Goal: Information Seeking & Learning: Check status

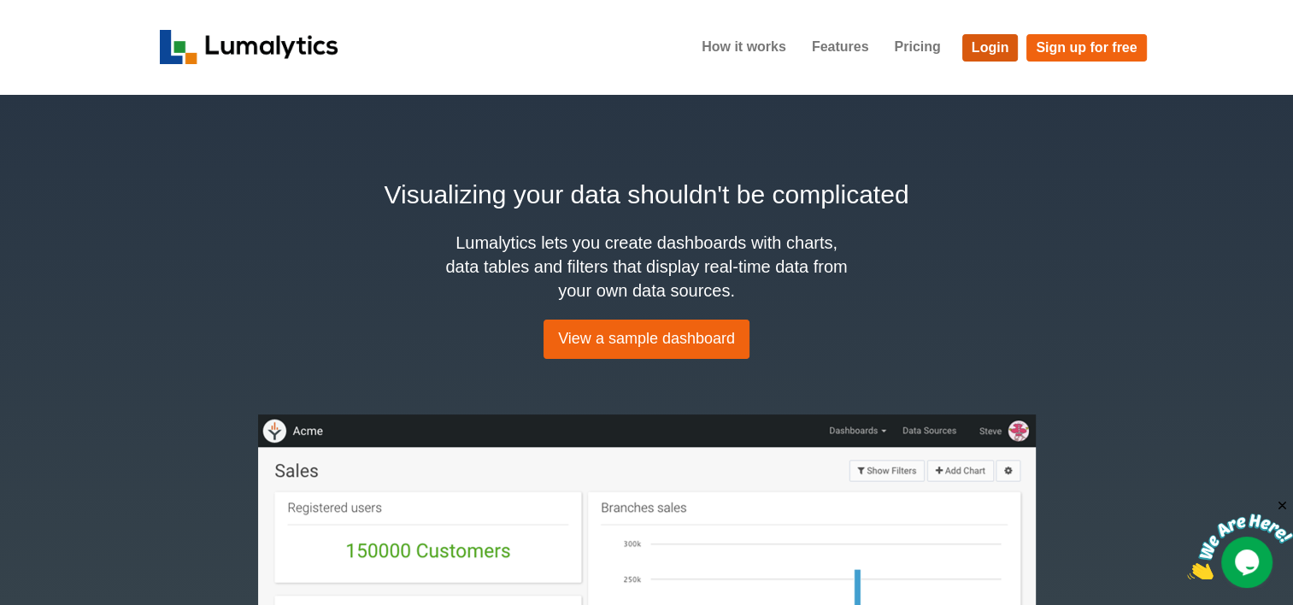
click at [971, 51] on link "Login" at bounding box center [991, 47] width 56 height 27
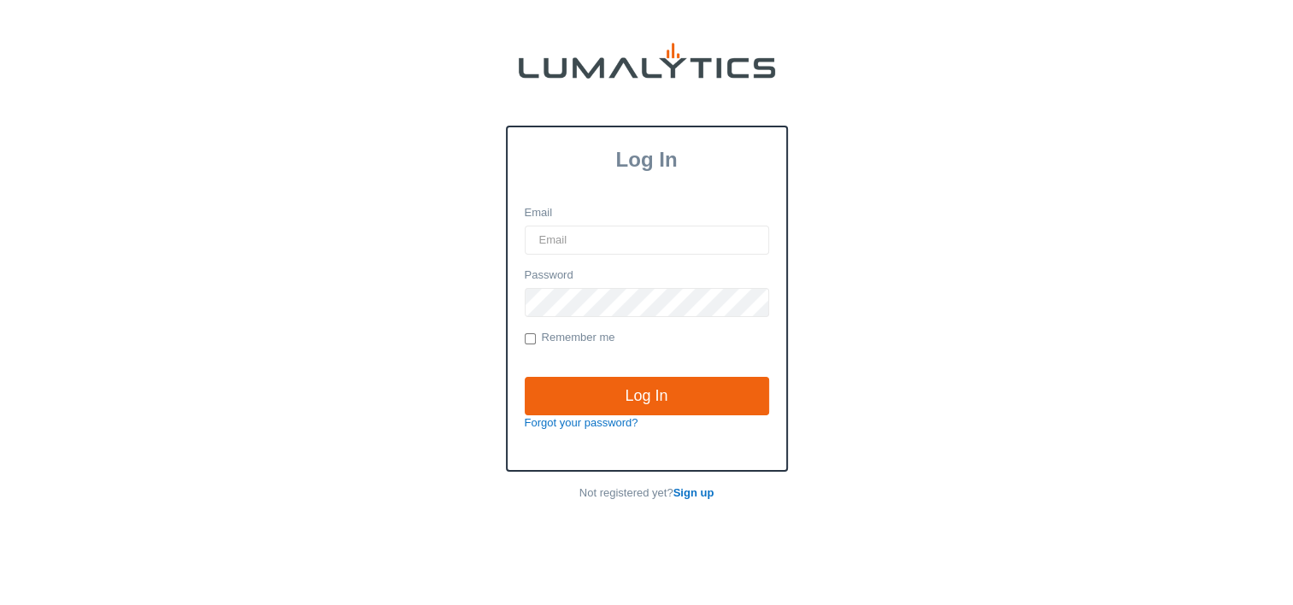
click at [592, 240] on input "Email" at bounding box center [647, 240] width 244 height 29
type input "[EMAIL_ADDRESS][DOMAIN_NAME]"
click at [525, 377] on input "Log In" at bounding box center [647, 396] width 244 height 39
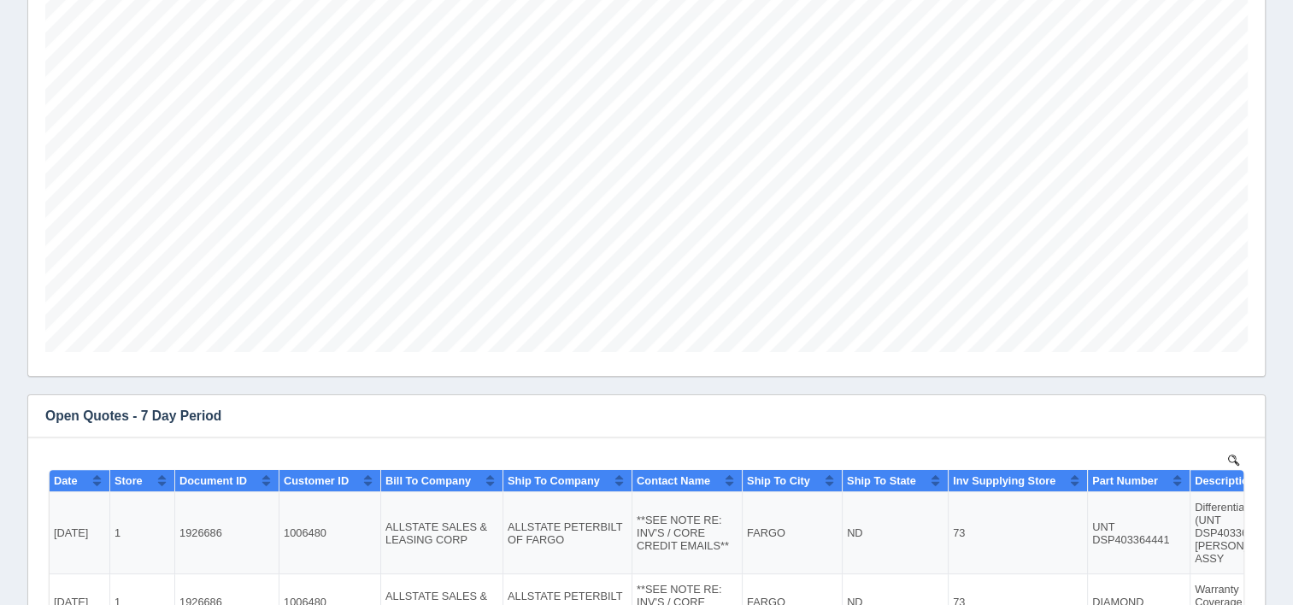
scroll to position [513, 0]
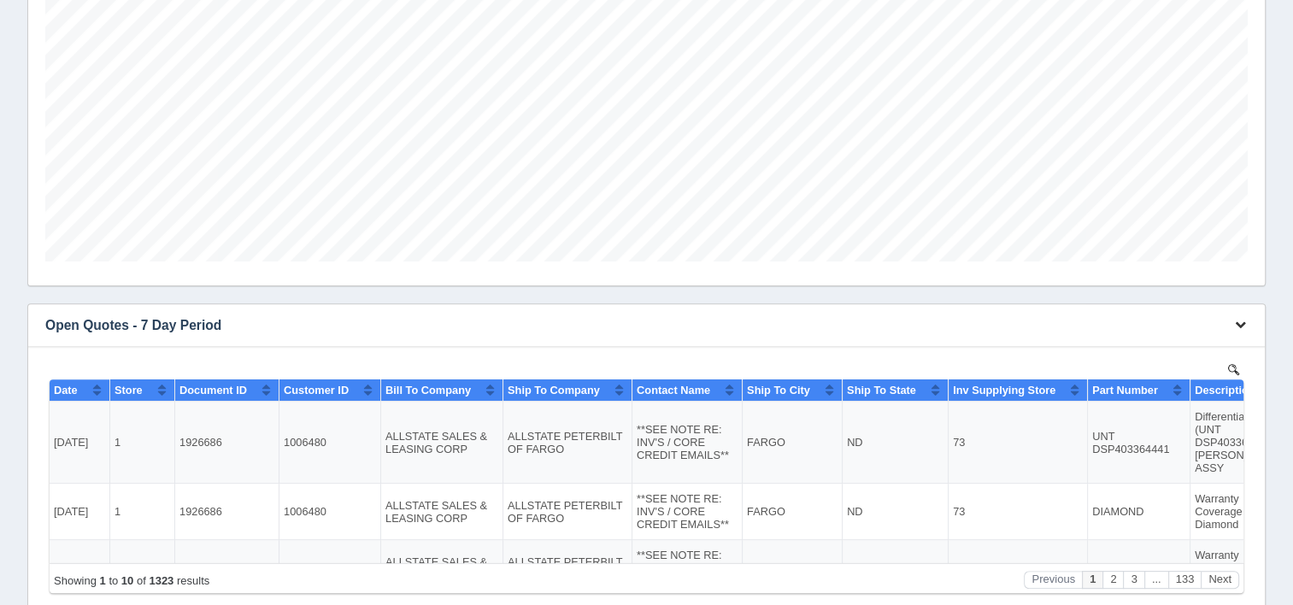
click at [1243, 331] on button "button" at bounding box center [1240, 325] width 23 height 27
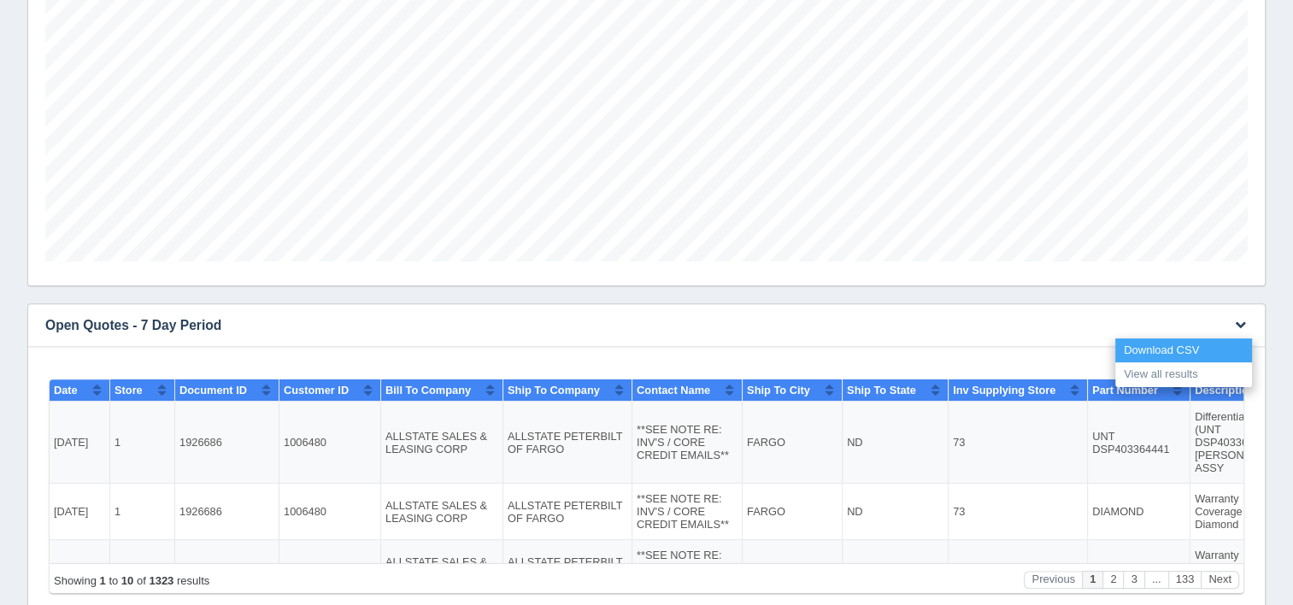
click at [1193, 351] on link "Download CSV" at bounding box center [1184, 351] width 137 height 25
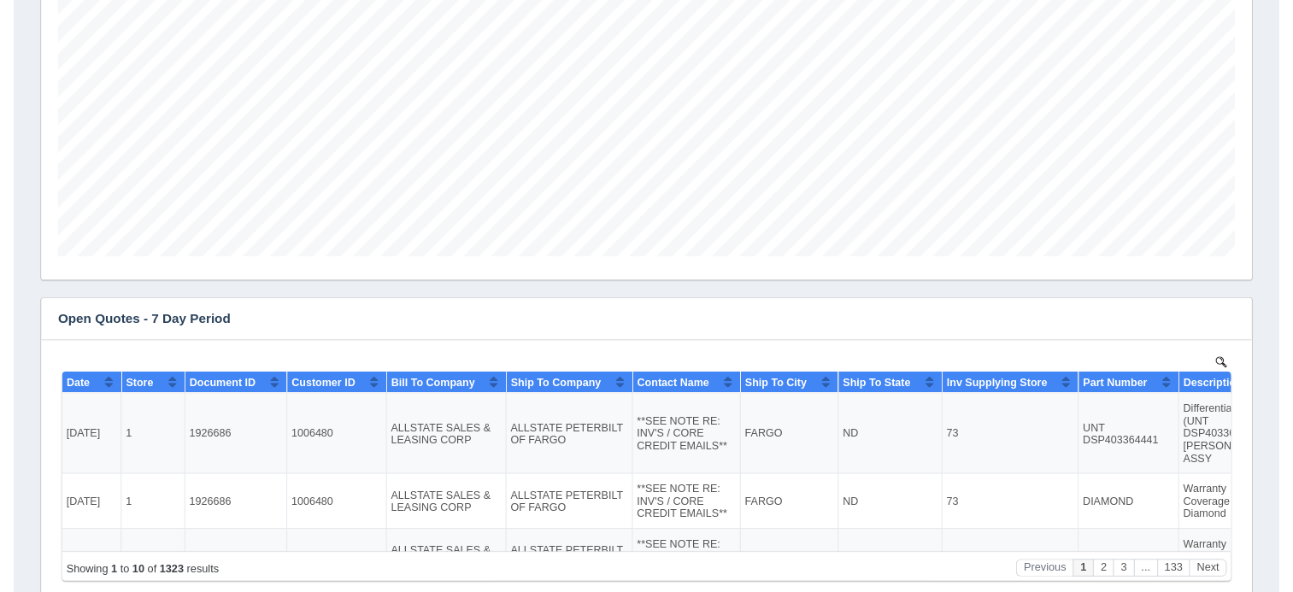
scroll to position [0, 0]
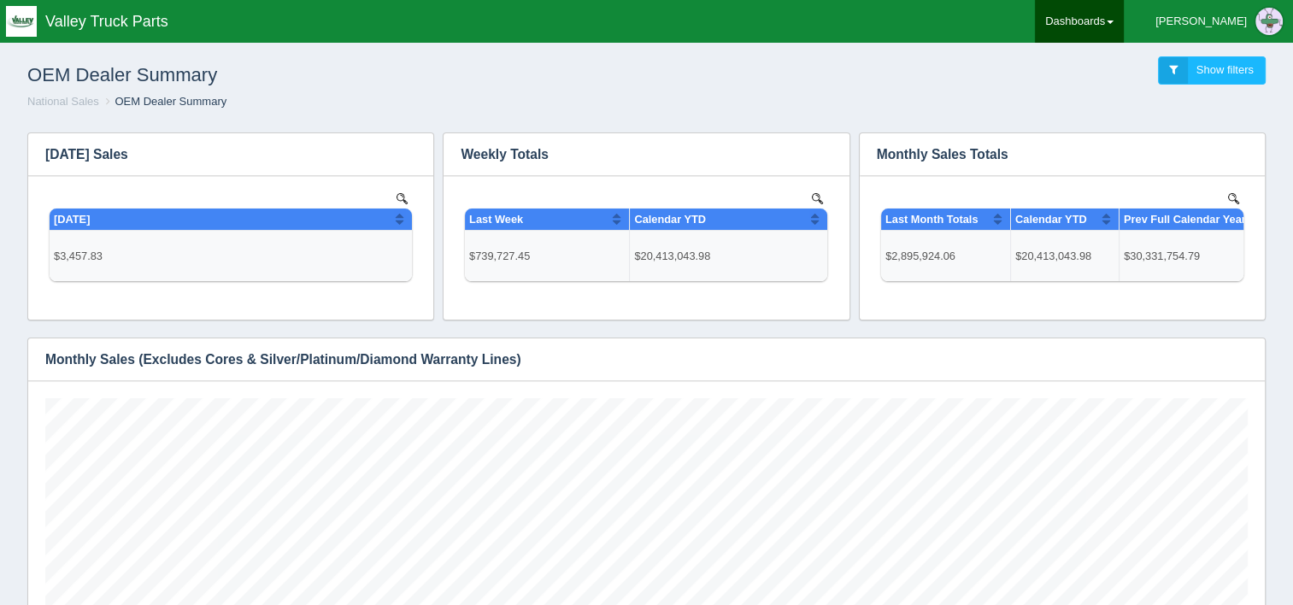
click at [1124, 26] on link "Dashboards" at bounding box center [1079, 21] width 89 height 43
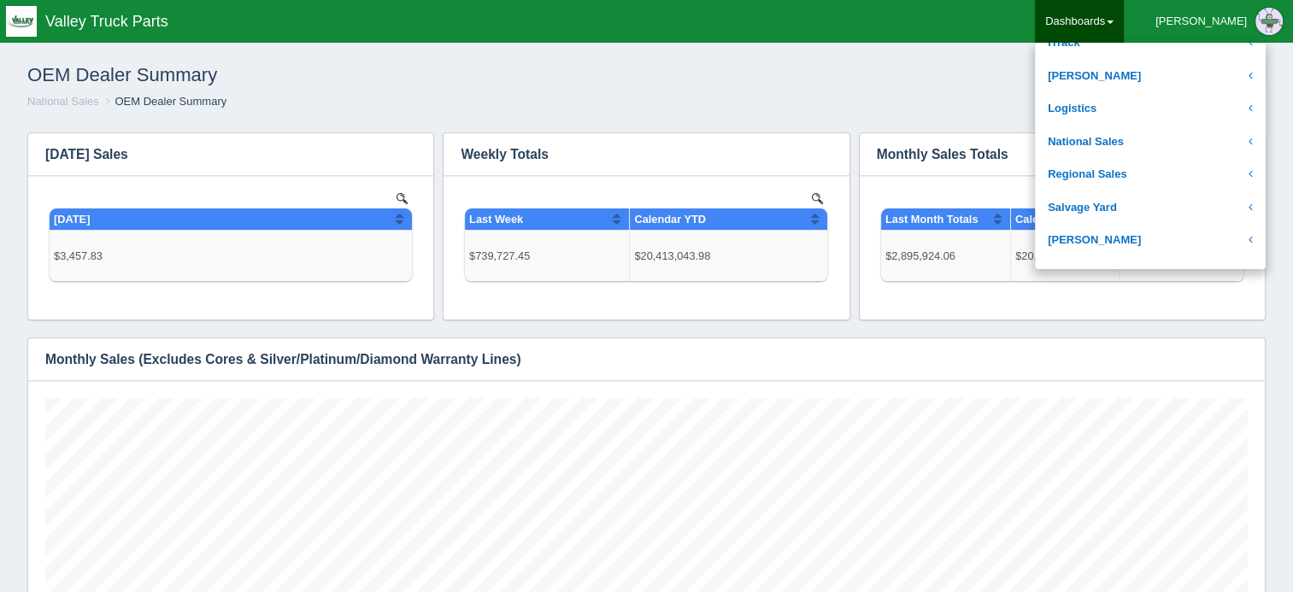
scroll to position [342, 0]
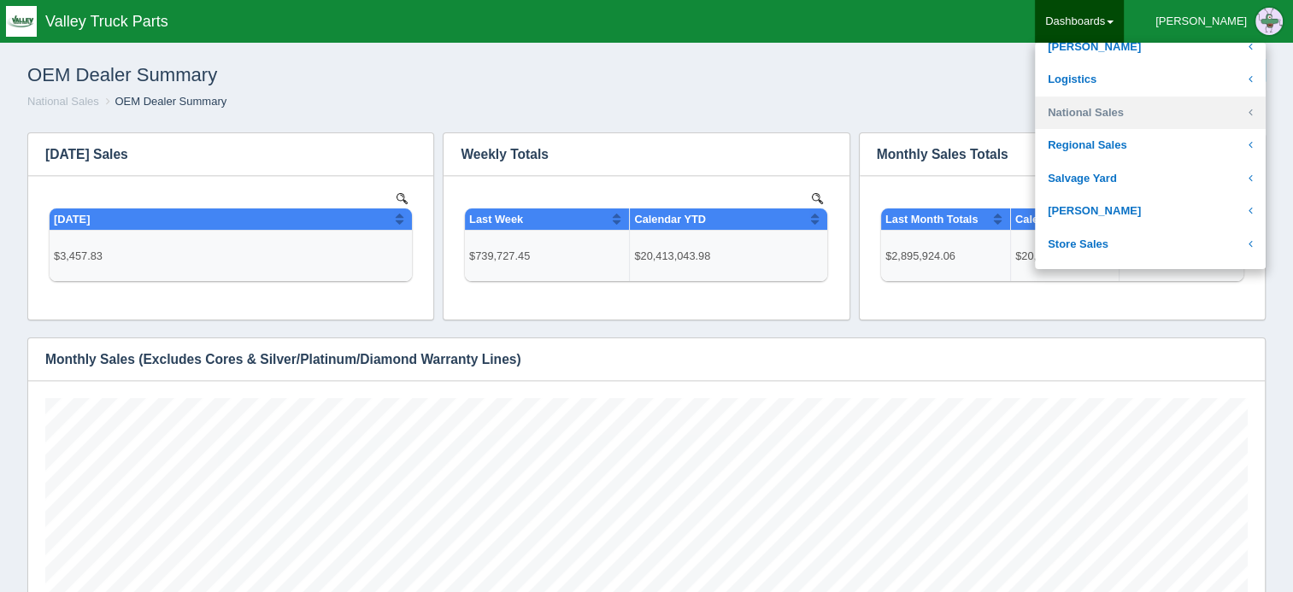
click at [1171, 115] on link "National Sales" at bounding box center [1150, 113] width 231 height 33
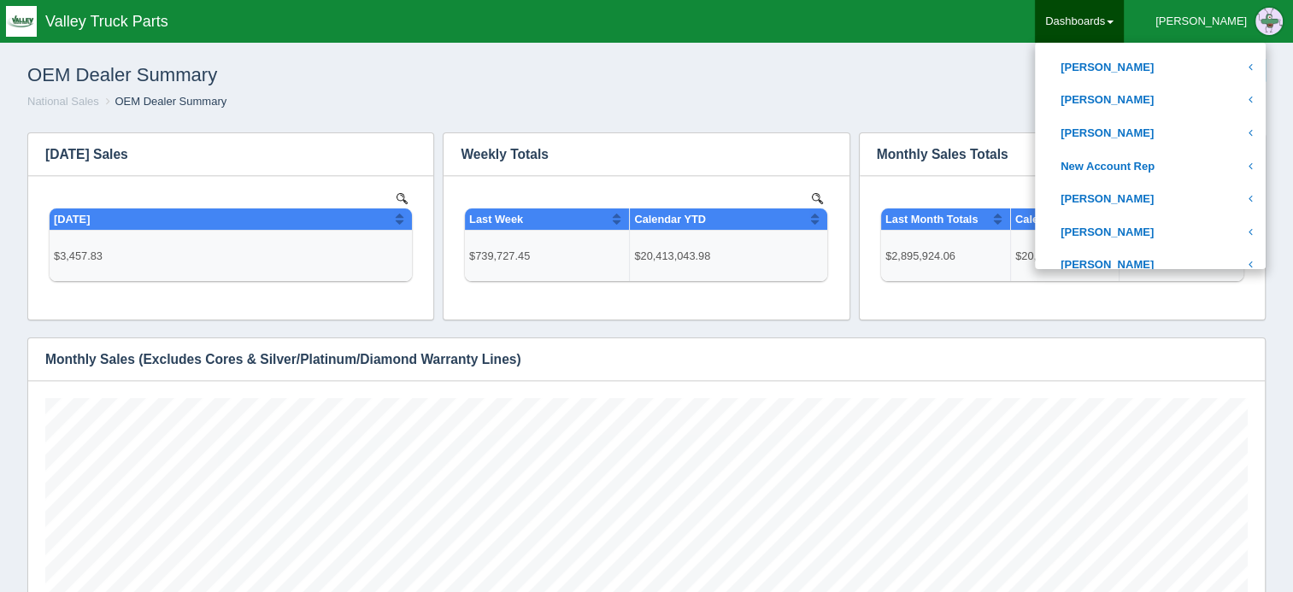
scroll to position [769, 0]
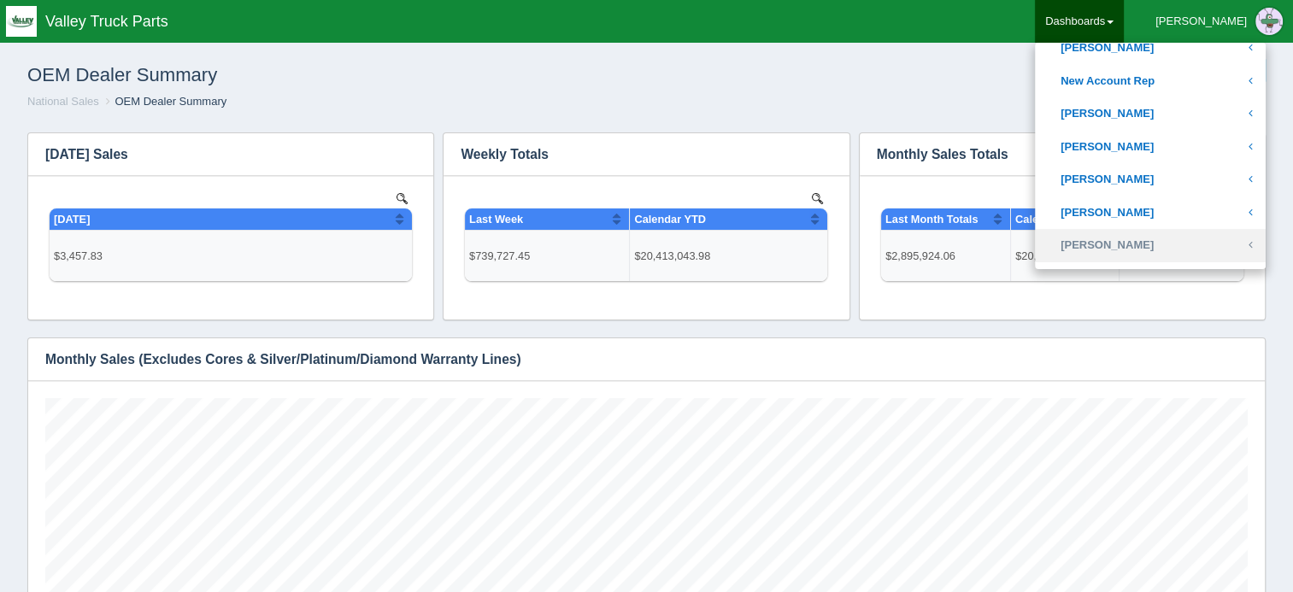
click at [1187, 237] on link "[PERSON_NAME]" at bounding box center [1150, 245] width 231 height 33
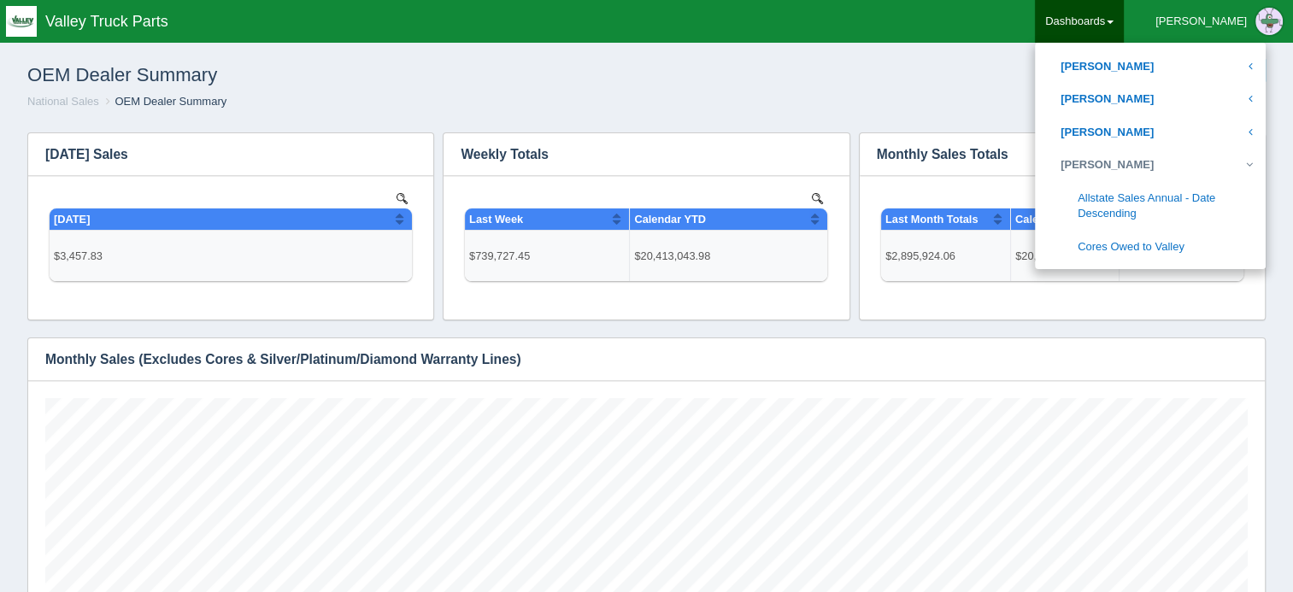
scroll to position [940, 0]
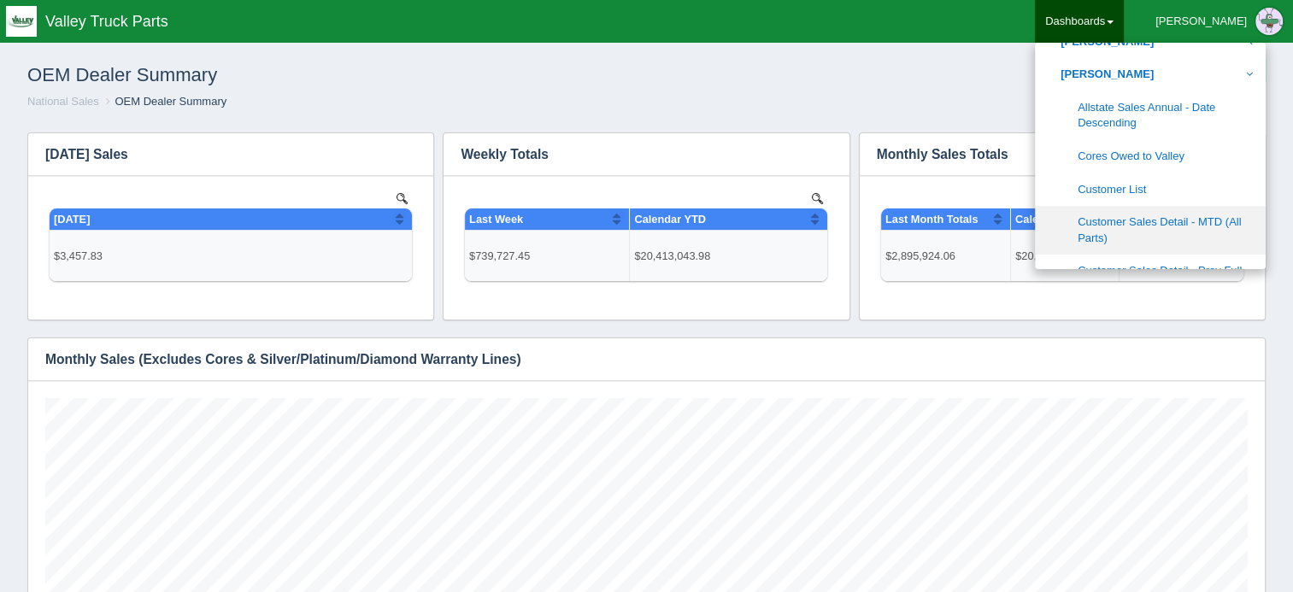
click at [1203, 217] on link "Customer Sales Detail - MTD (All Parts)" at bounding box center [1150, 230] width 231 height 49
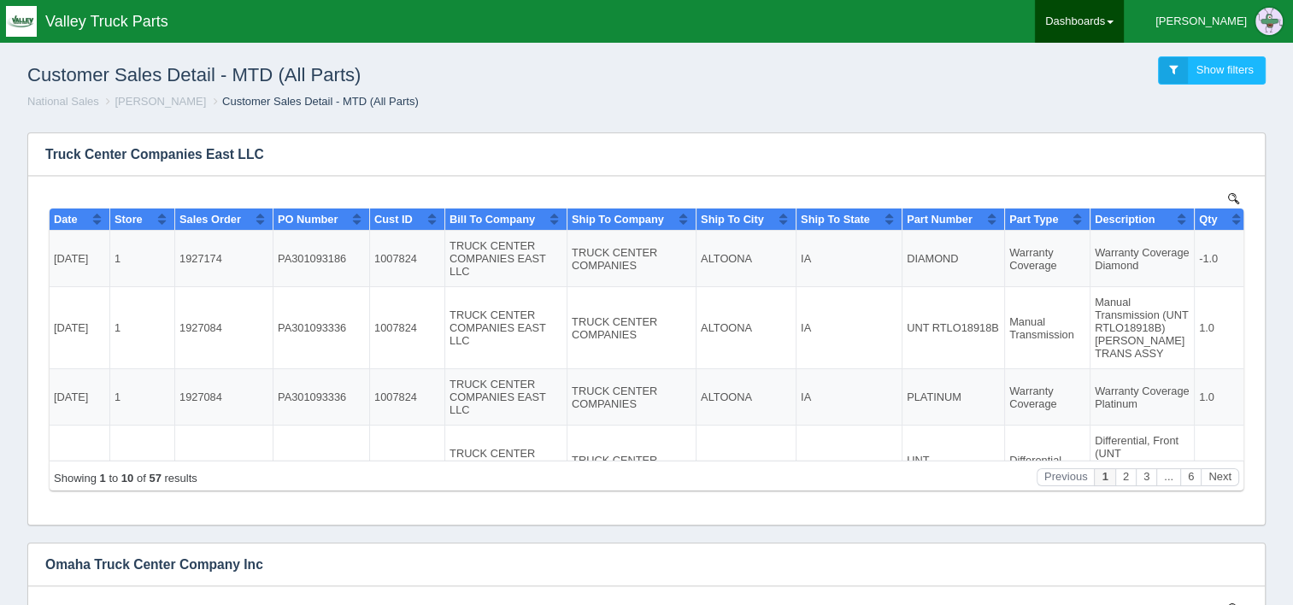
click at [1124, 24] on link "Dashboards" at bounding box center [1079, 21] width 89 height 43
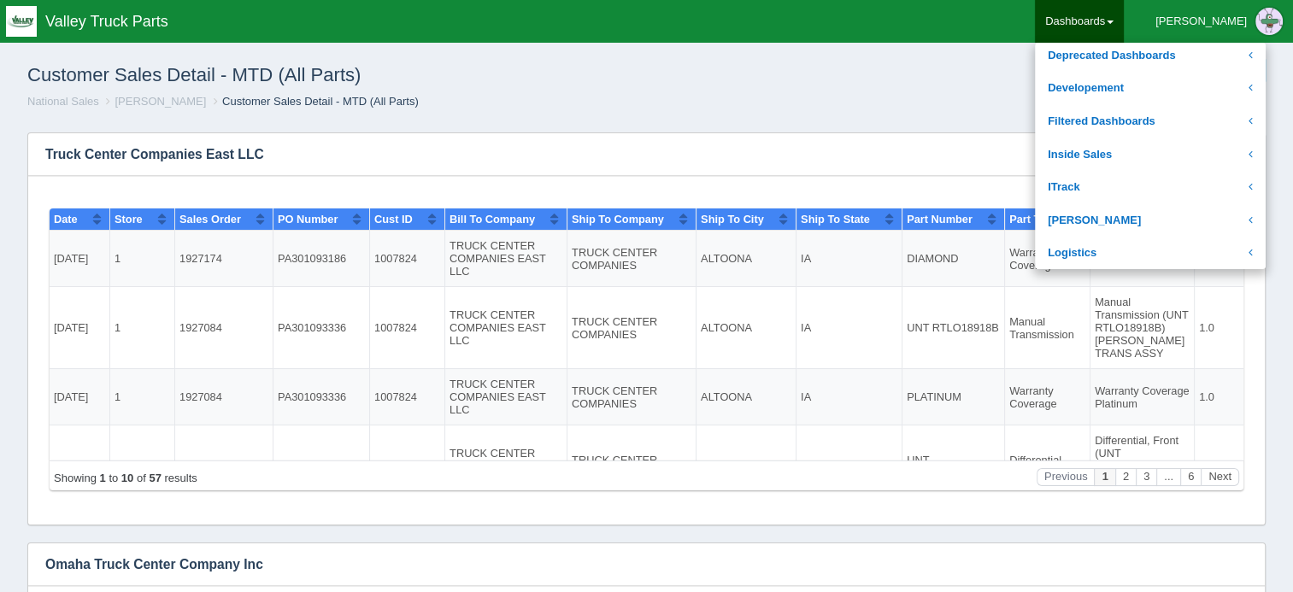
scroll to position [256, 0]
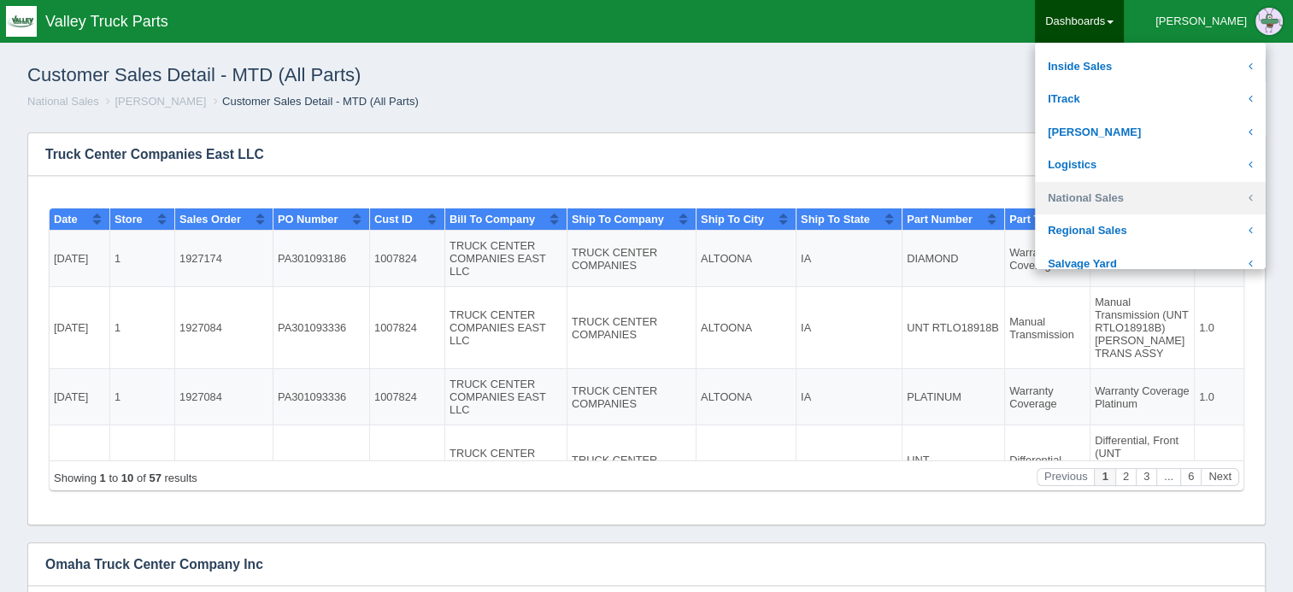
click at [1175, 192] on link "National Sales" at bounding box center [1150, 198] width 231 height 33
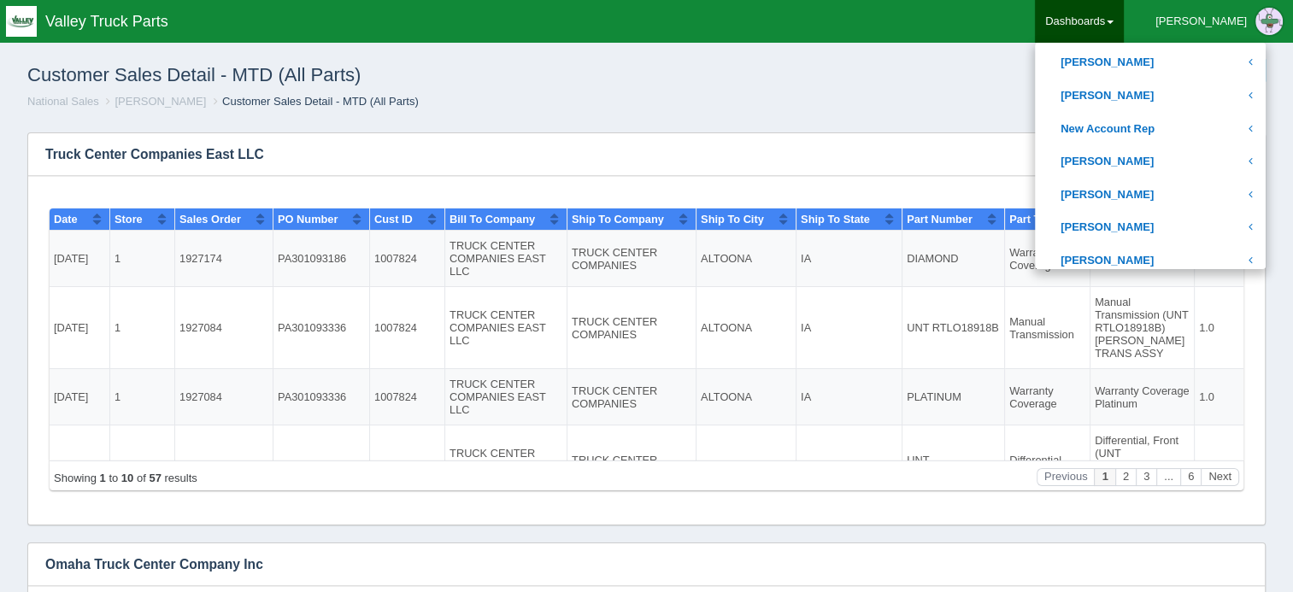
scroll to position [769, 0]
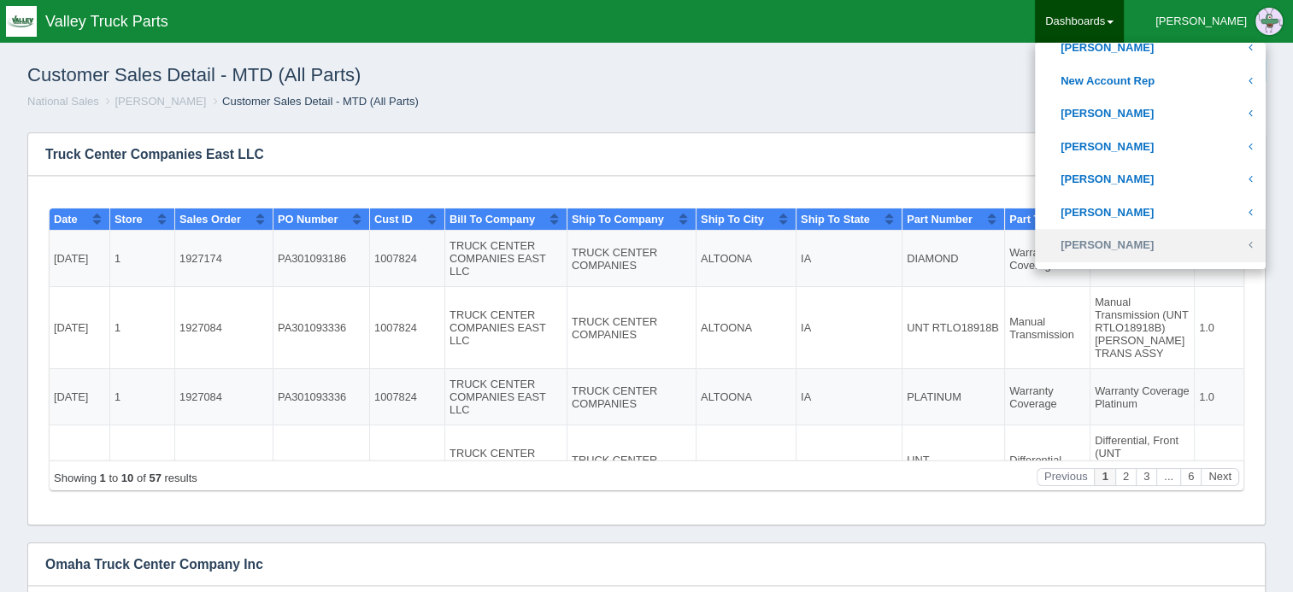
click at [1159, 240] on link "Troy Wheeler" at bounding box center [1150, 245] width 231 height 33
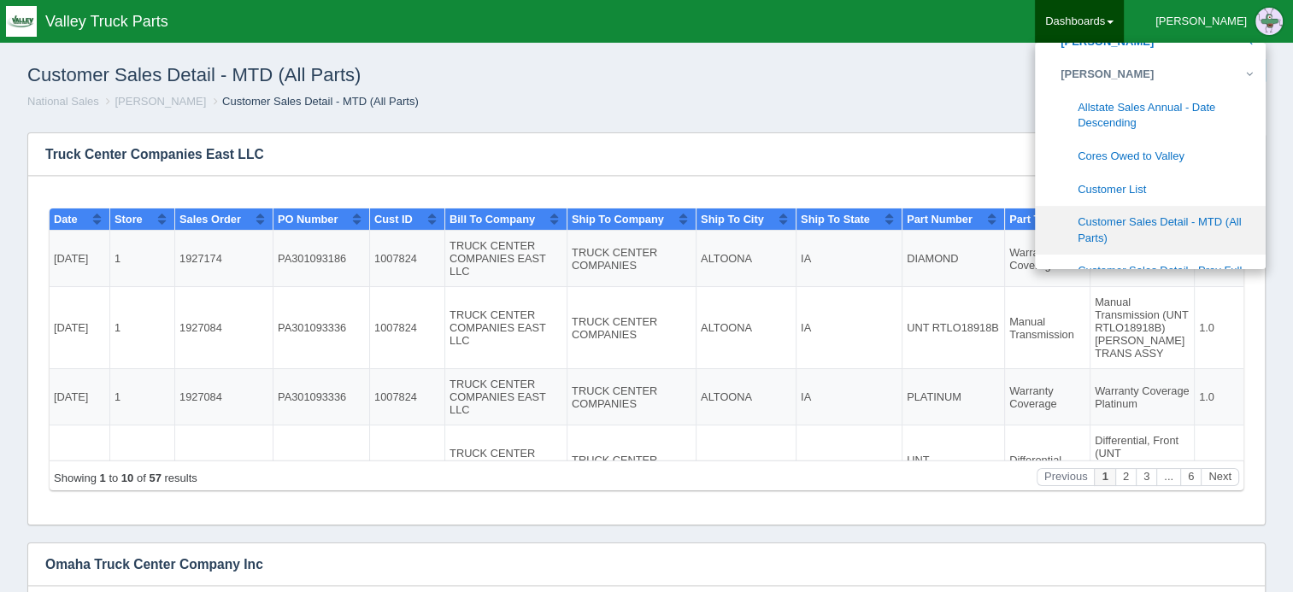
scroll to position [1026, 0]
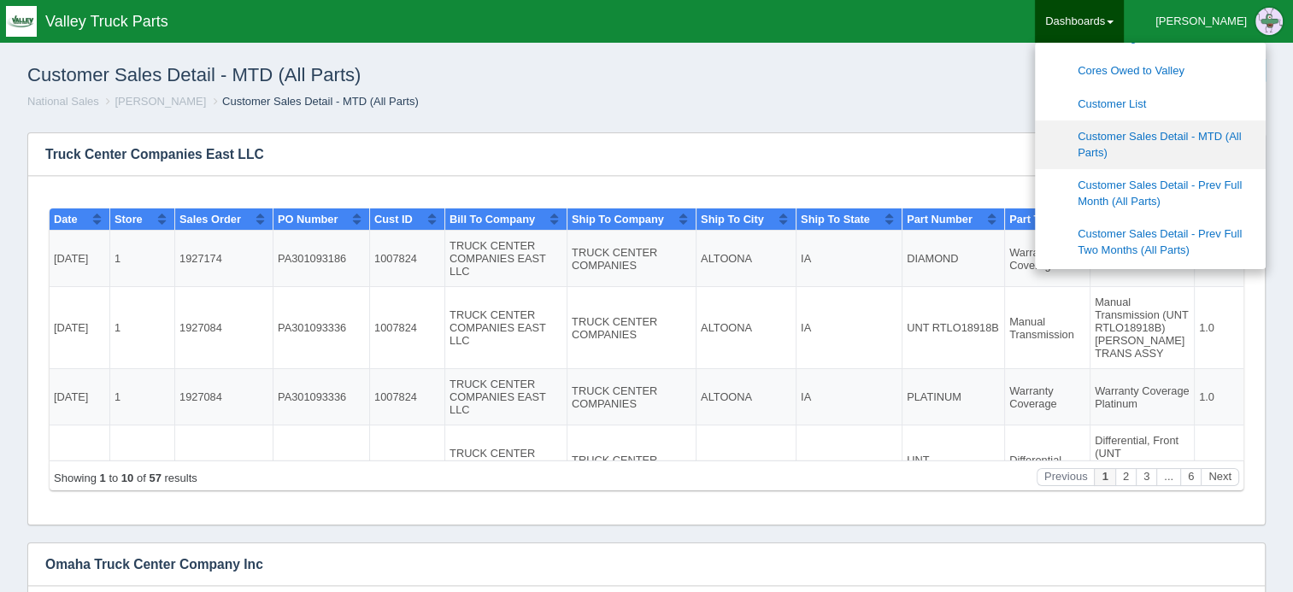
click at [1177, 137] on link "Customer Sales Detail - MTD (All Parts)" at bounding box center [1150, 145] width 231 height 49
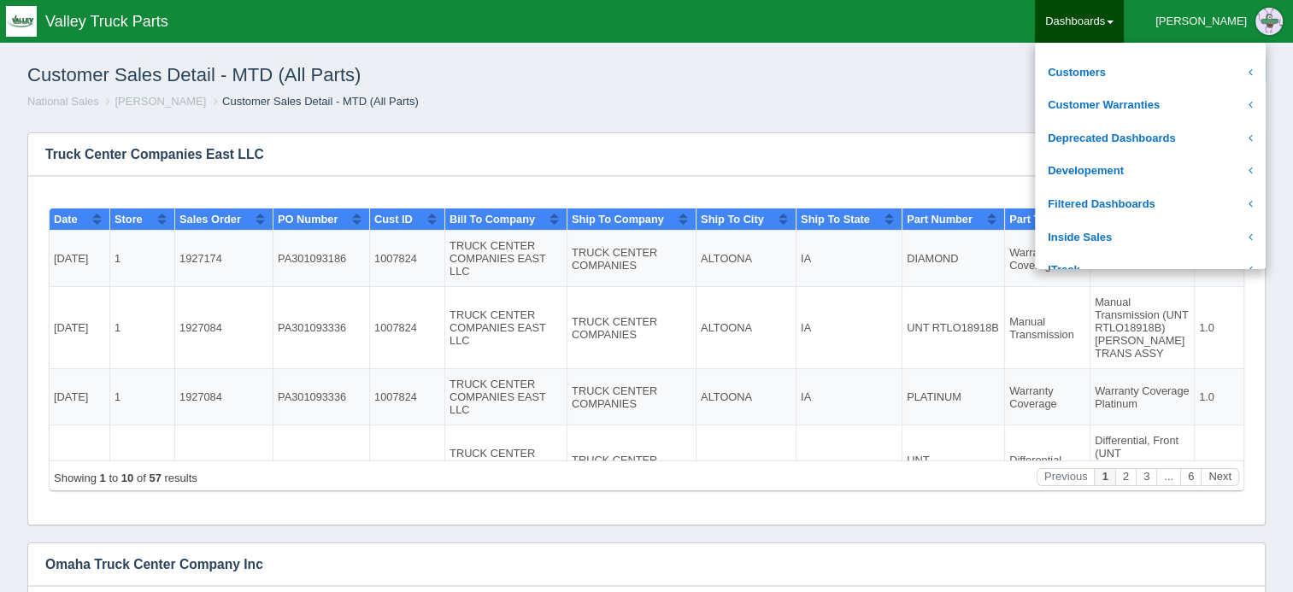
click at [909, 63] on div "Customer Sales Detail - MTD (All Parts) Show filters" at bounding box center [647, 71] width 1266 height 46
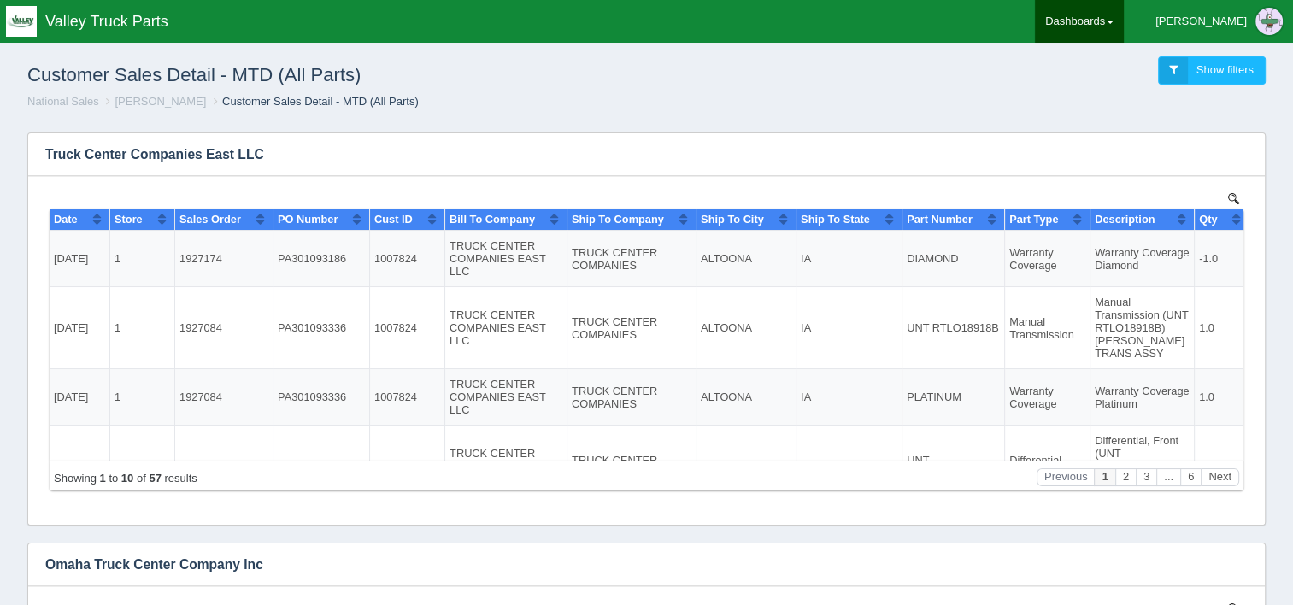
click at [1124, 35] on link "Dashboards" at bounding box center [1079, 21] width 89 height 43
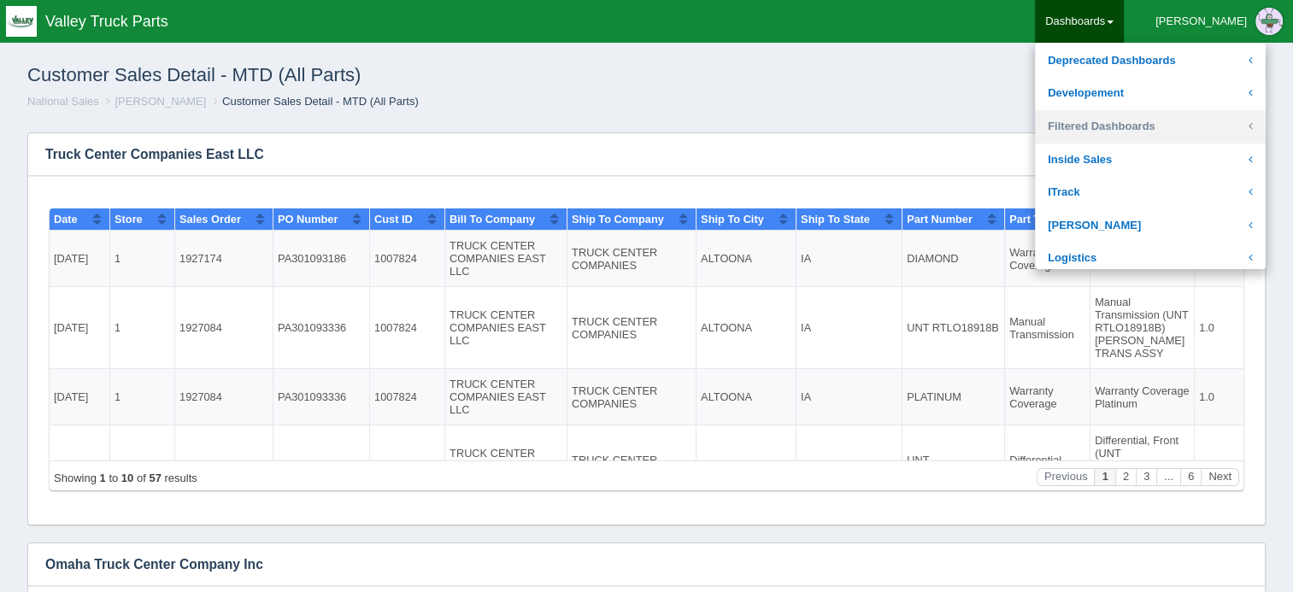
scroll to position [256, 0]
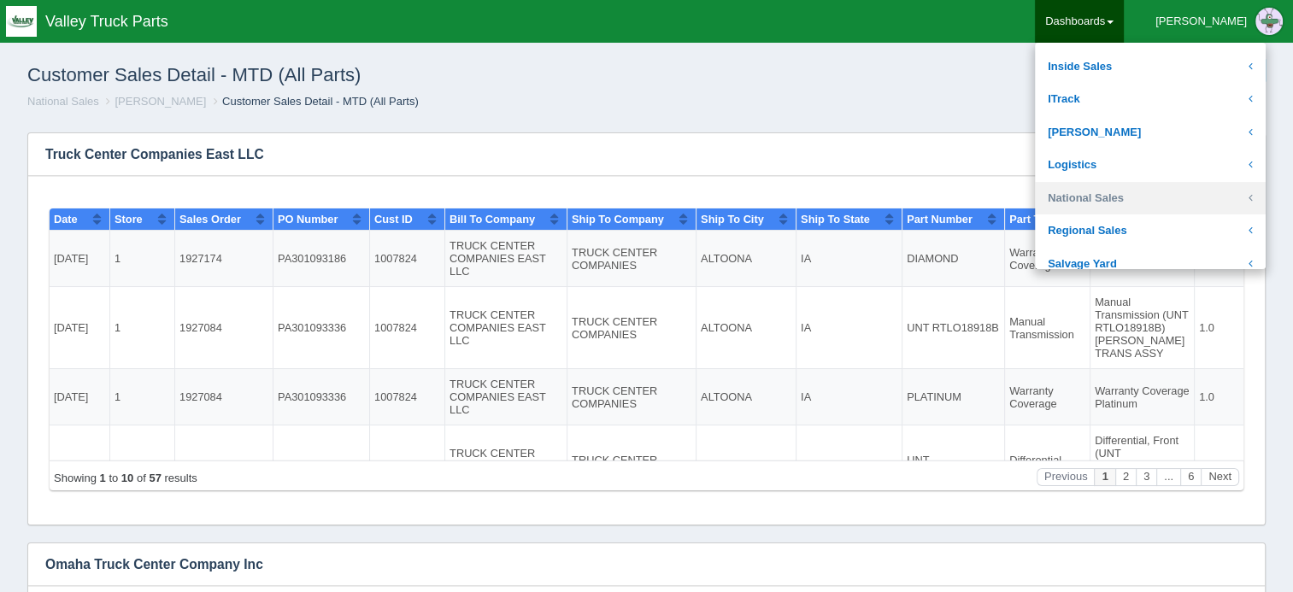
click at [1176, 199] on link "National Sales" at bounding box center [1150, 198] width 231 height 33
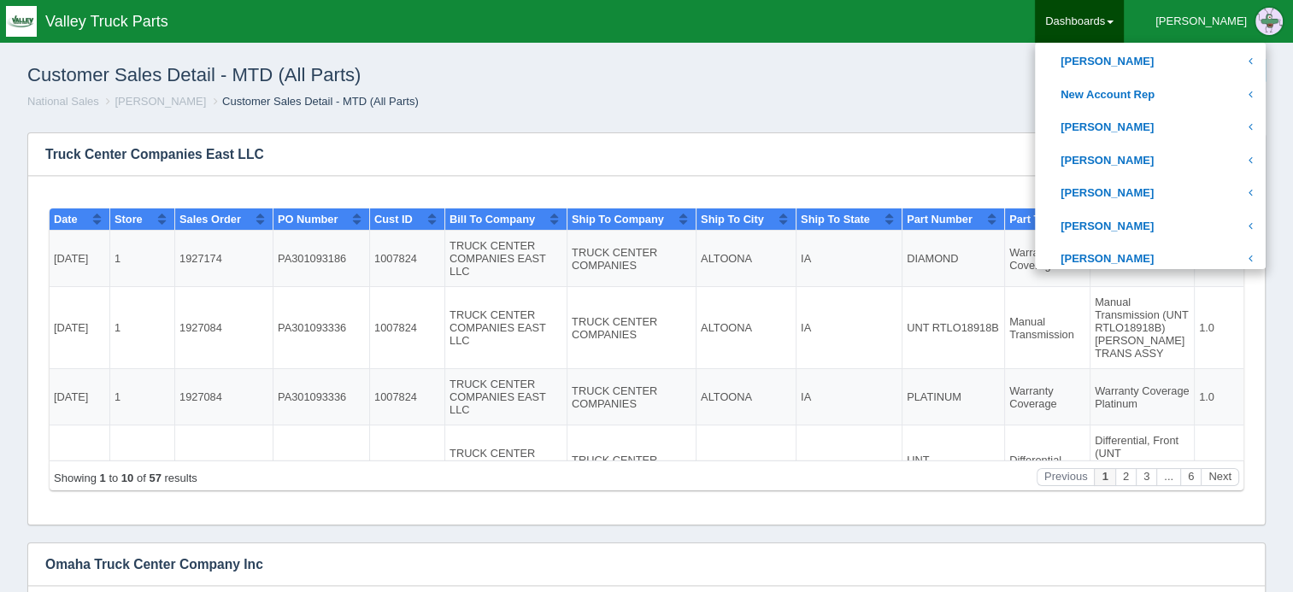
scroll to position [855, 0]
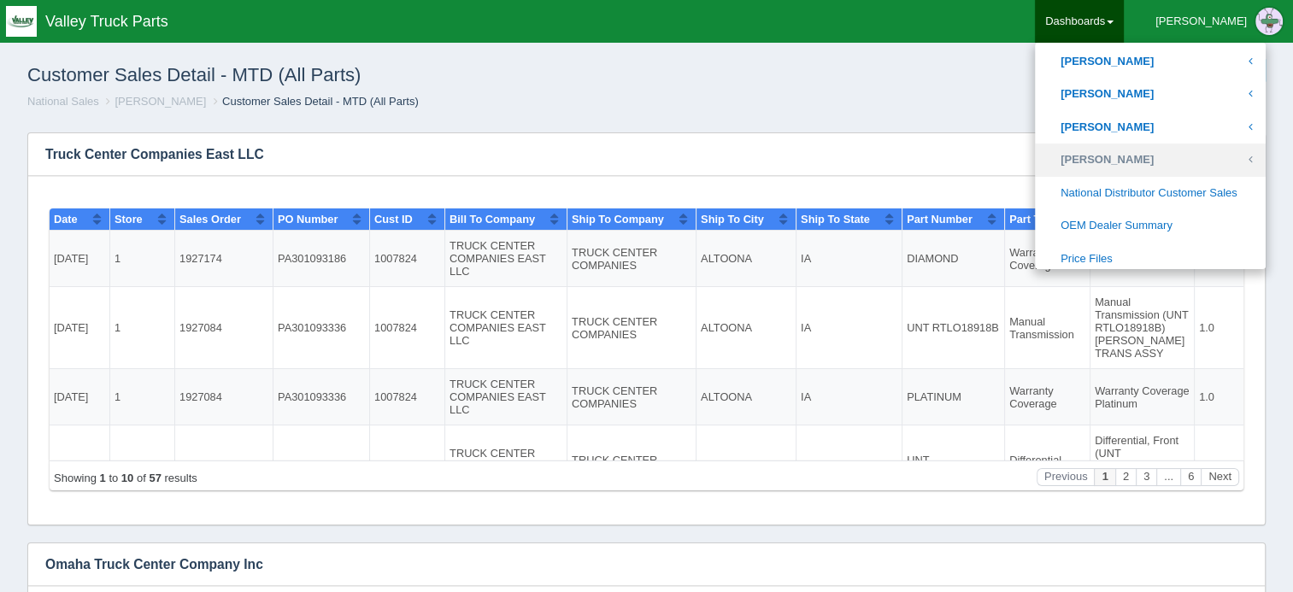
click at [1182, 168] on link "[PERSON_NAME]" at bounding box center [1150, 160] width 231 height 33
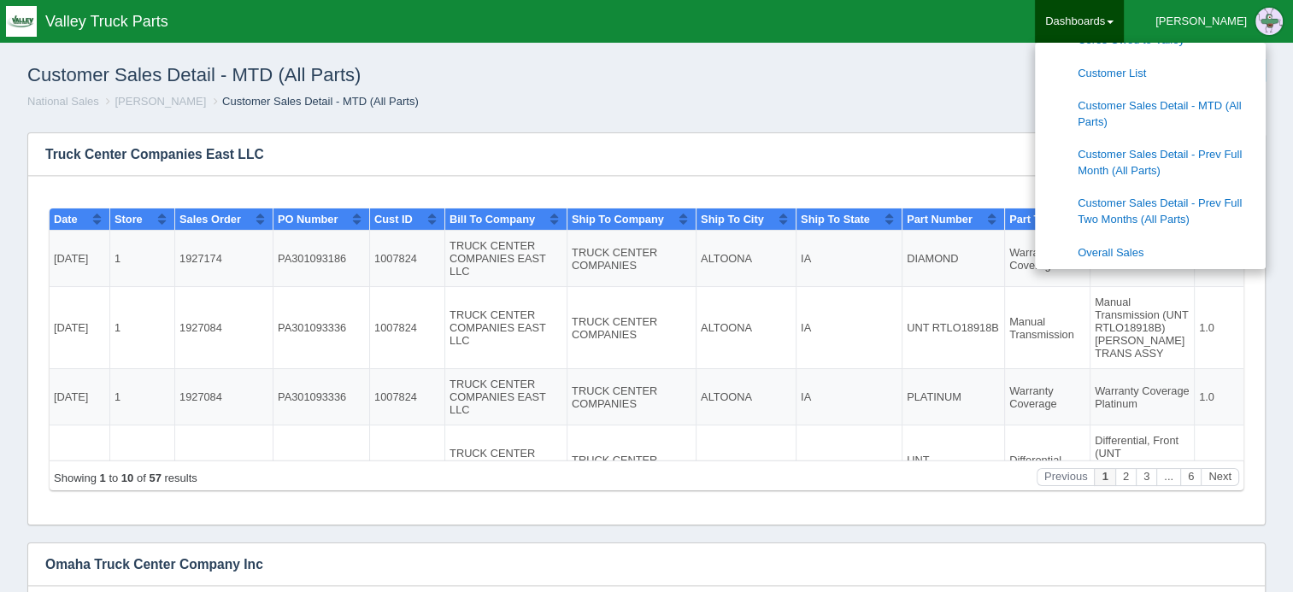
scroll to position [1111, 0]
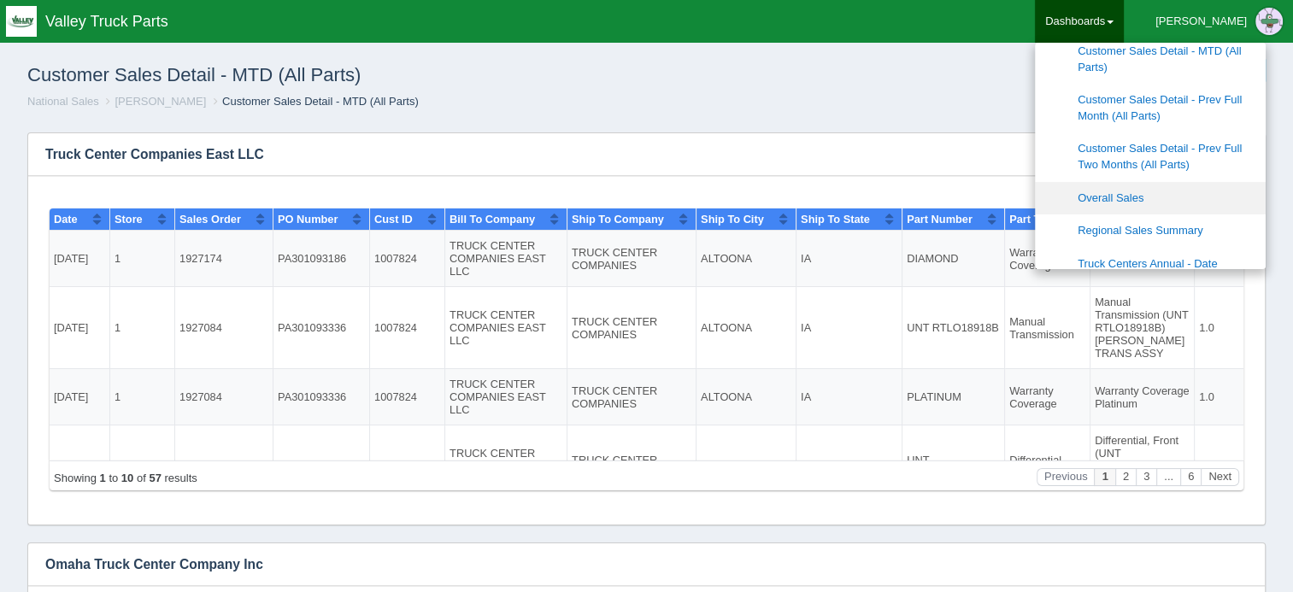
click at [1191, 192] on link "Overall Sales" at bounding box center [1150, 198] width 231 height 33
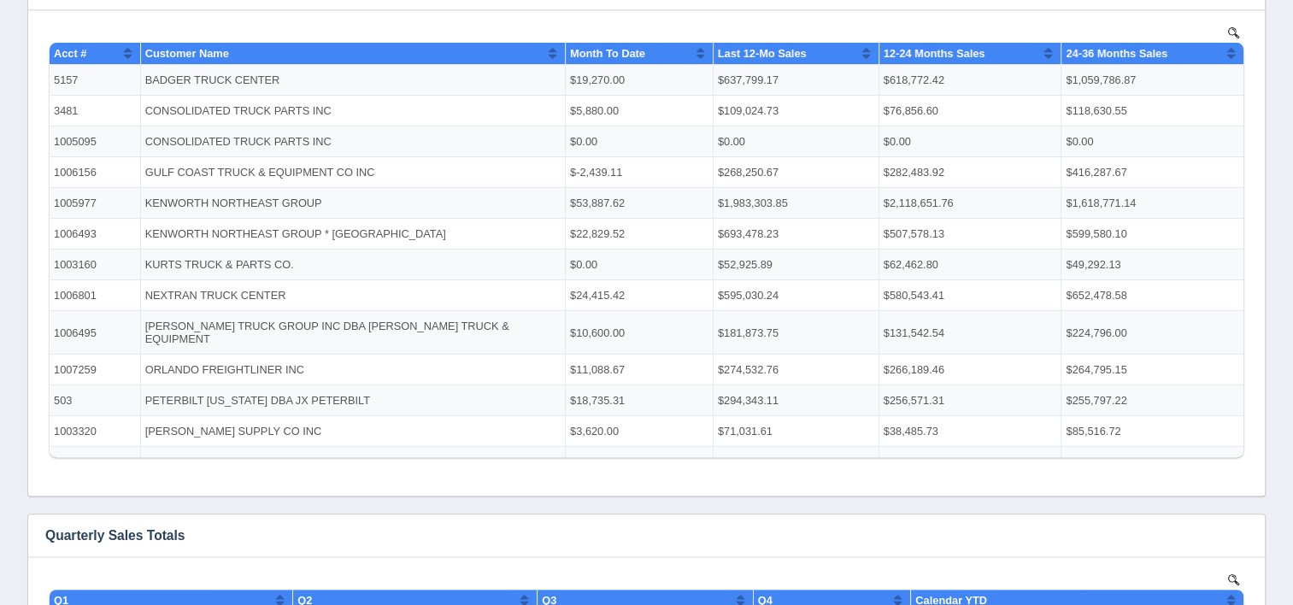
scroll to position [342, 0]
